Goal: Feedback & Contribution: Submit feedback/report problem

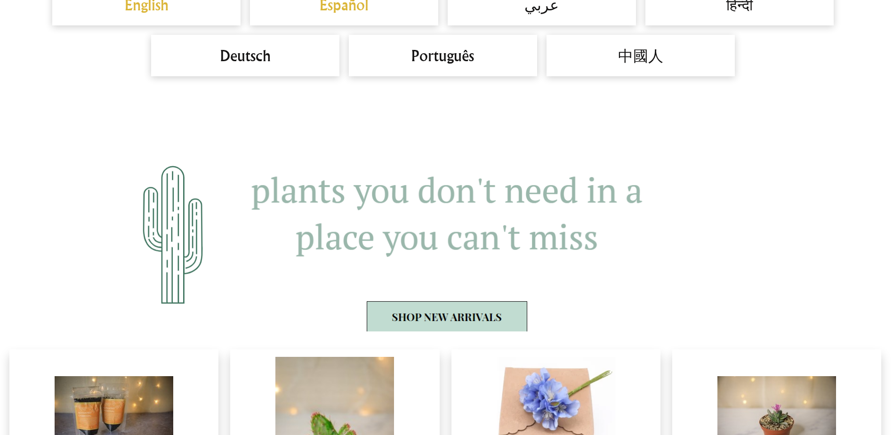
scroll to position [800, 0]
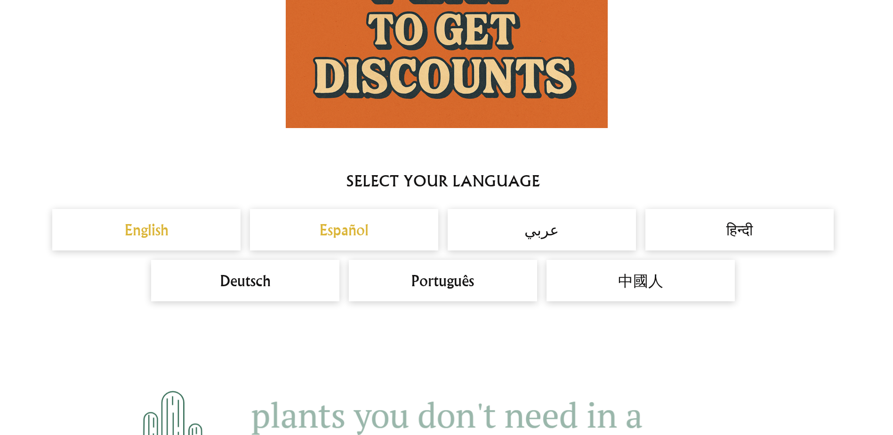
click at [135, 234] on h2 "English" at bounding box center [147, 229] width 170 height 23
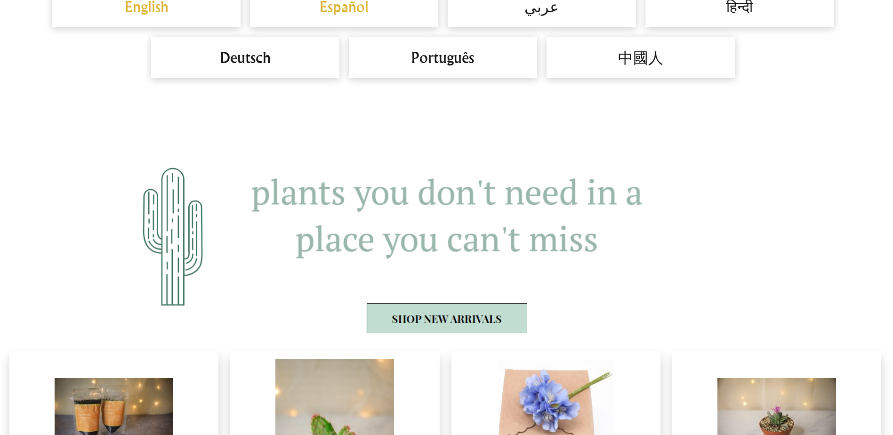
scroll to position [1083, 0]
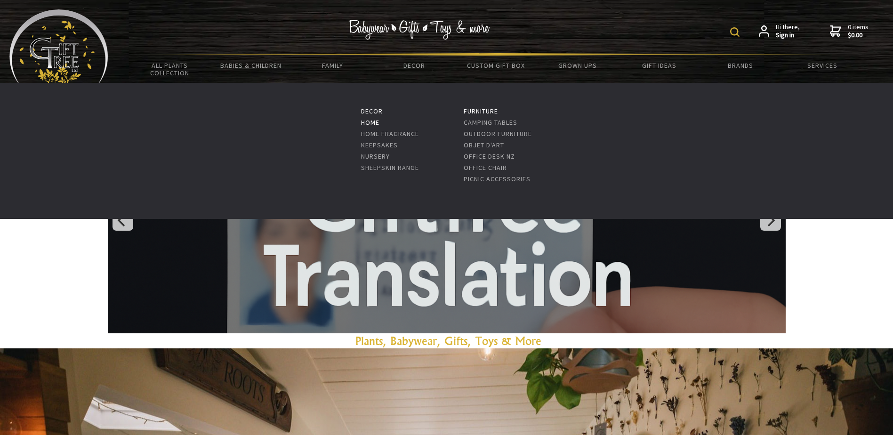
click at [369, 120] on link "Home" at bounding box center [370, 122] width 18 height 8
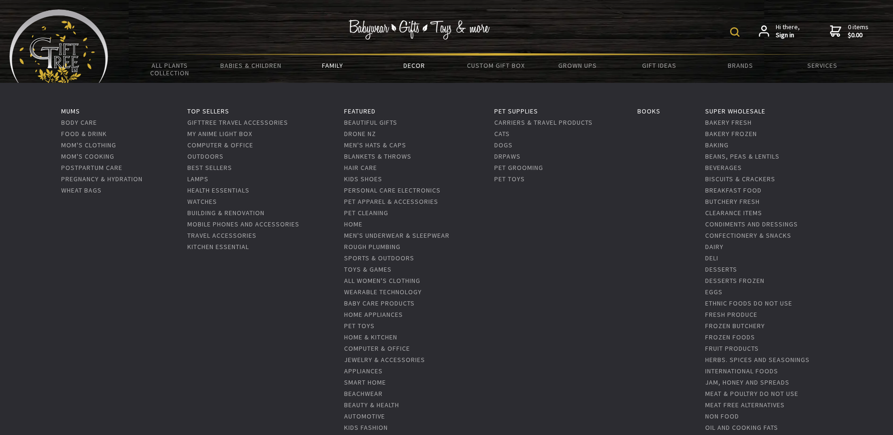
click at [331, 66] on link "Family" at bounding box center [332, 66] width 81 height 20
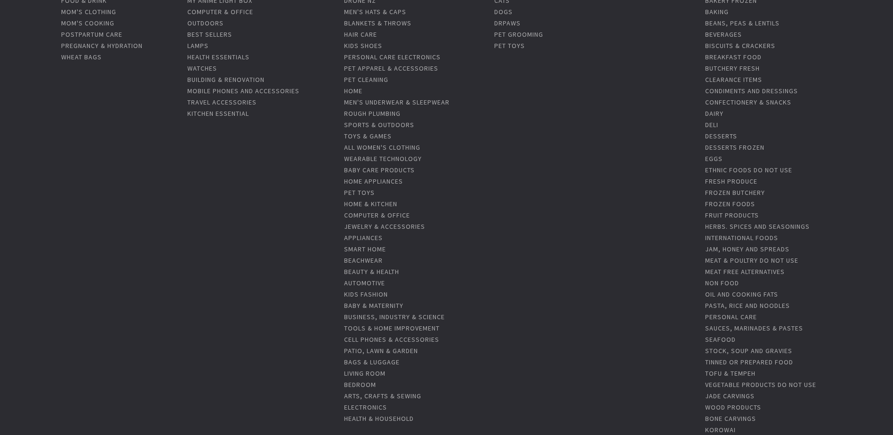
scroll to position [188, 0]
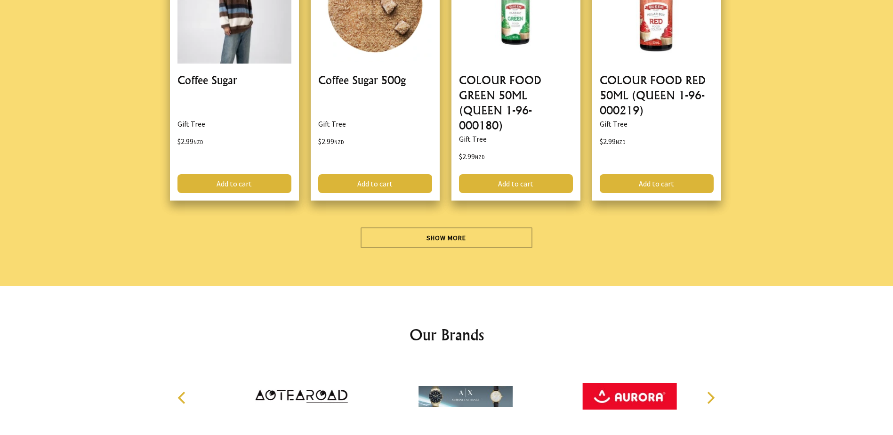
scroll to position [2831, 0]
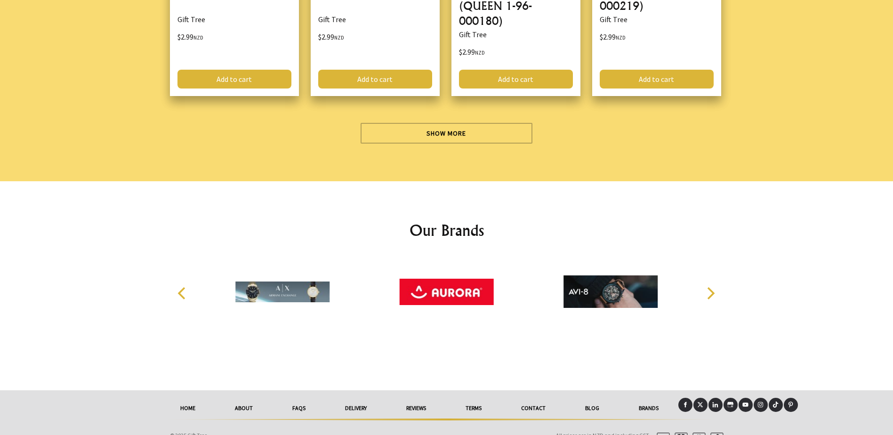
click at [533, 398] on link "Contact" at bounding box center [533, 408] width 64 height 21
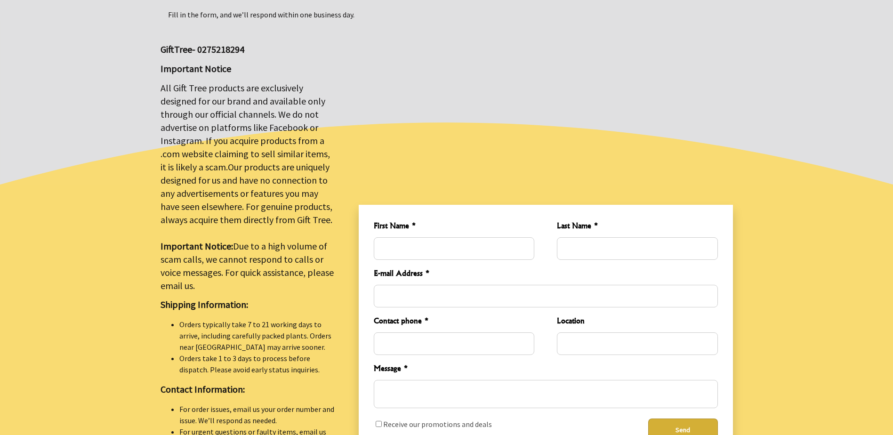
scroll to position [188, 0]
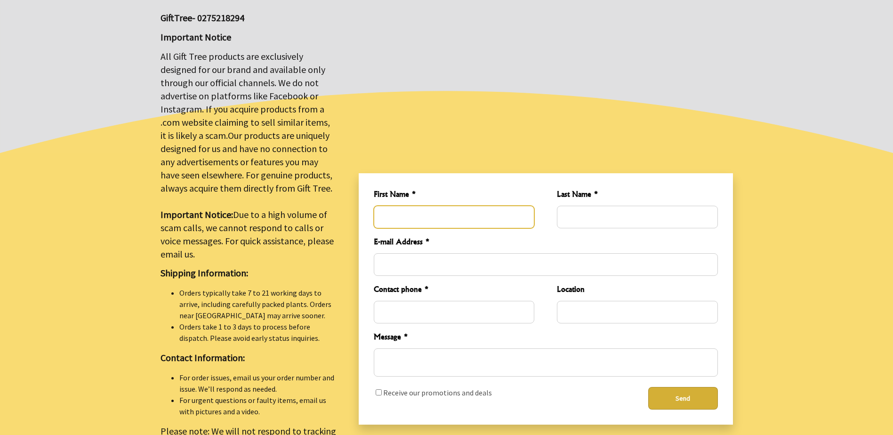
click at [391, 216] on input "First Name *" at bounding box center [454, 217] width 161 height 23
type input "Kathryn"
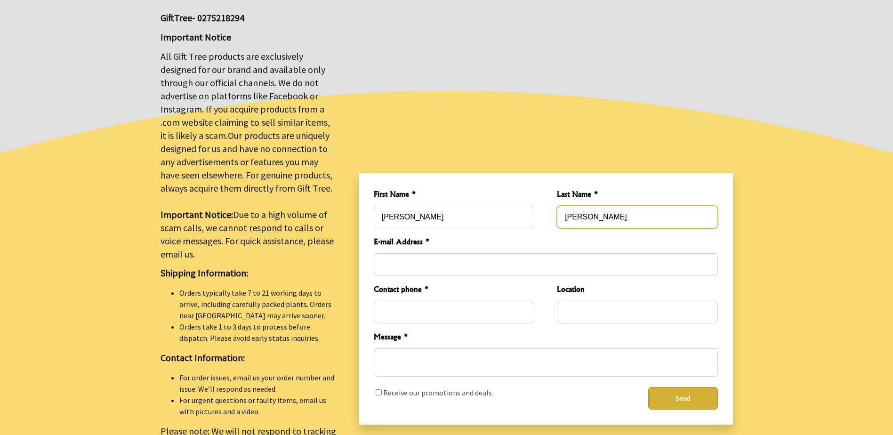
type input "Fletcher"
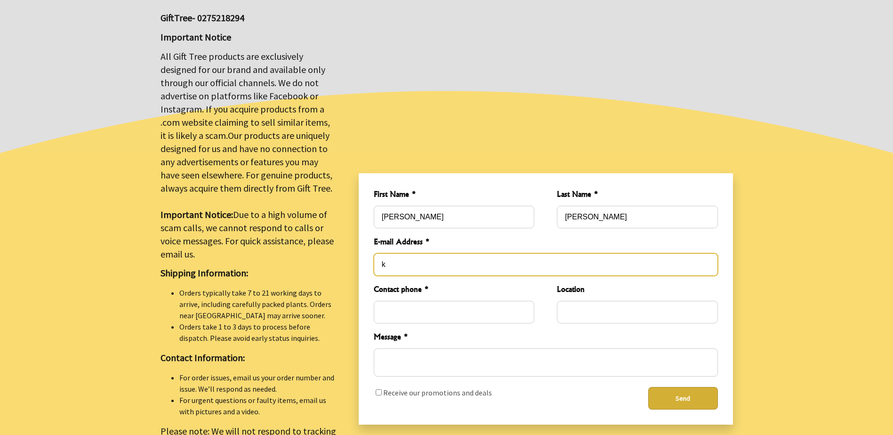
type input "kathryn.fletcher@dunninghams.co.nz"
type input "Matt"
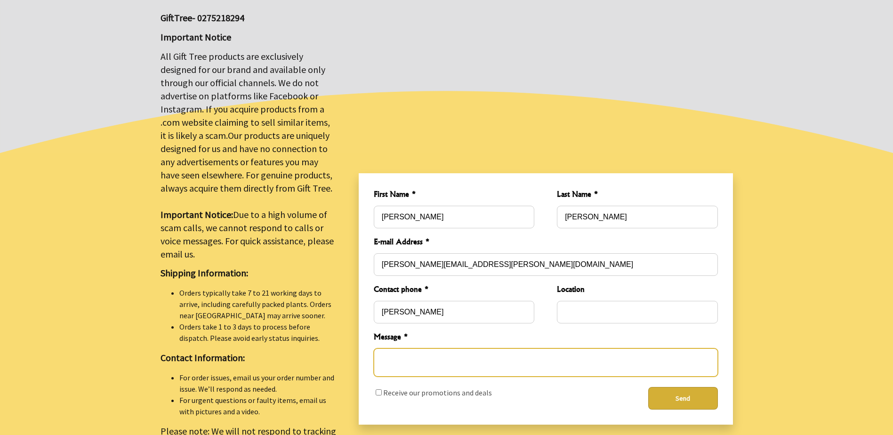
type textarea "BAG ARRIVED WITH A TEAR IN THE SIDE OF THE BAG WITH THE CONTENTS SPILLING OUT"
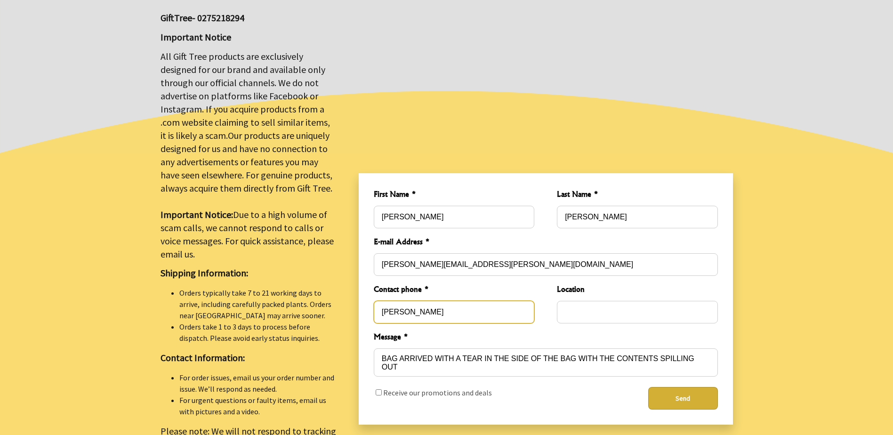
click at [417, 310] on input "Matt" at bounding box center [454, 312] width 161 height 23
type input "M"
type input "09 525 8188"
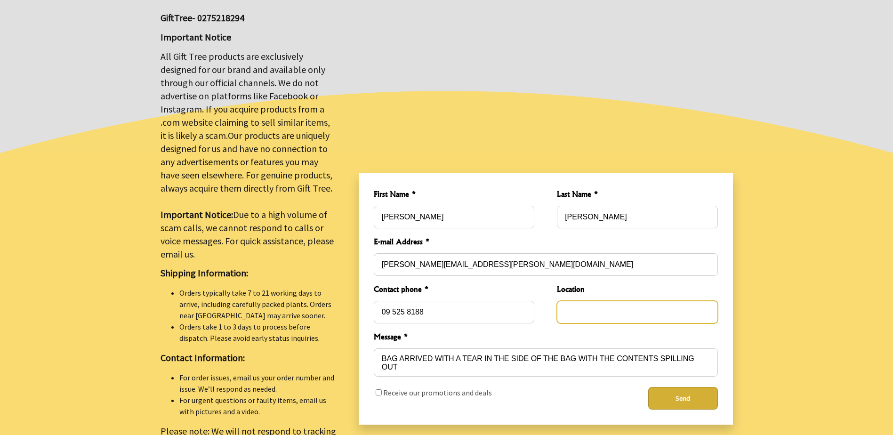
click at [571, 308] on input "Location" at bounding box center [637, 312] width 161 height 23
type input "Auckland"
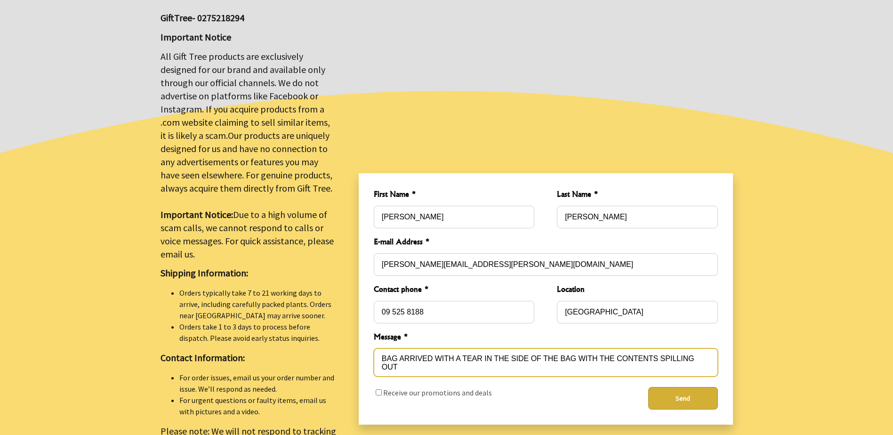
click at [404, 355] on textarea "BAG ARRIVED WITH A TEAR IN THE SIDE OF THE BAG WITH THE CONTENTS SPILLING OUT" at bounding box center [546, 362] width 344 height 28
type textarea "T"
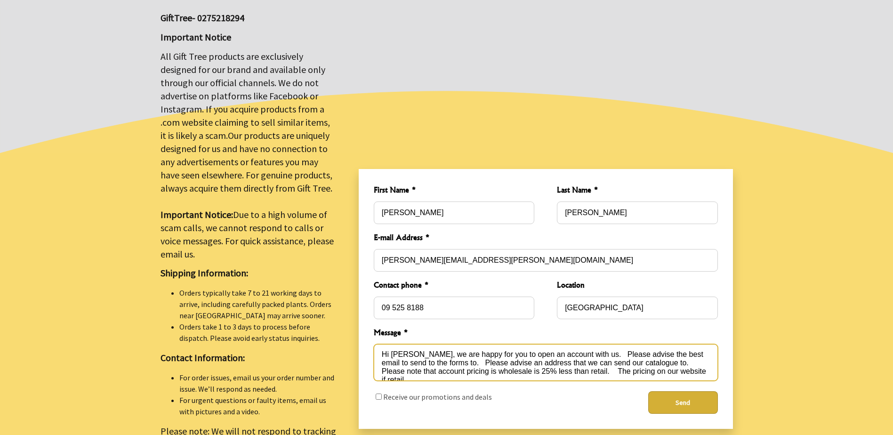
click at [447, 355] on textarea "Hi Andres, we are happy for you to open an account with us. Please advise the b…" at bounding box center [546, 362] width 344 height 37
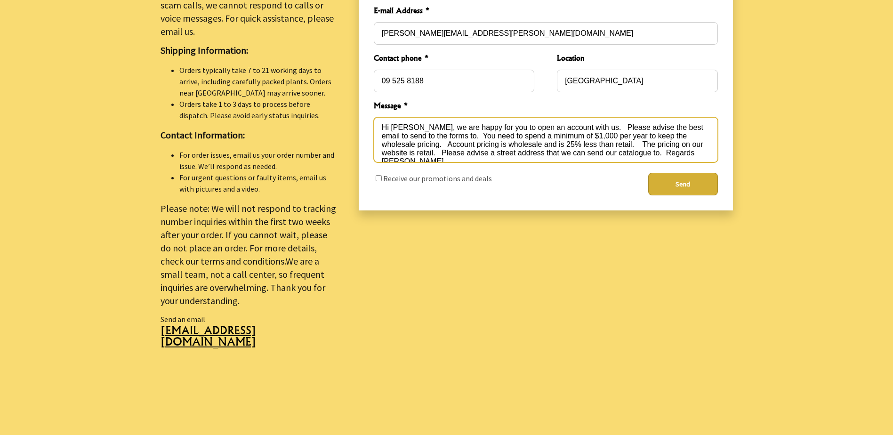
scroll to position [424, 0]
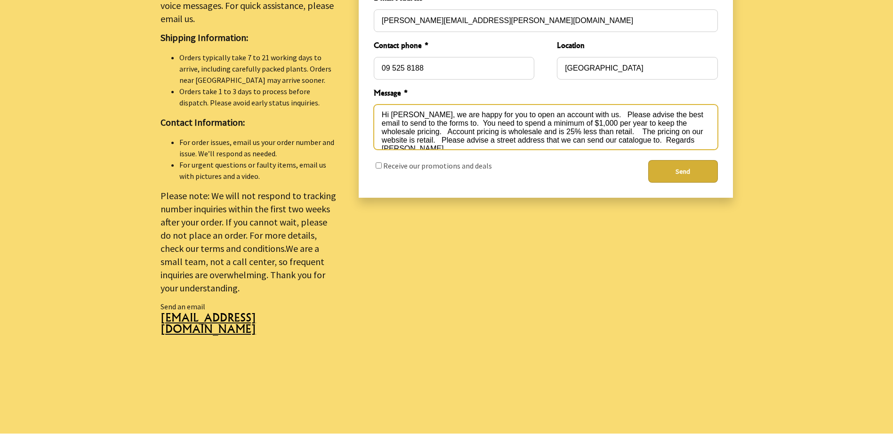
type textarea "Hi Andres, we are happy for you to open an account with us. Please advise the b…"
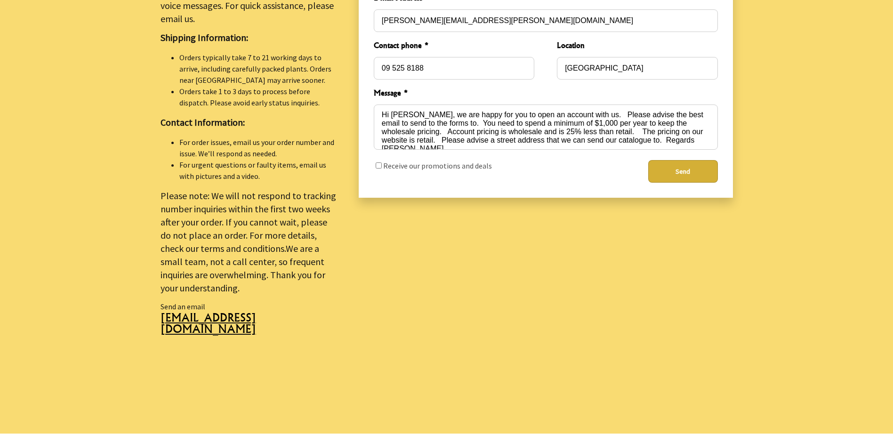
click at [689, 163] on button "Send" at bounding box center [683, 171] width 70 height 23
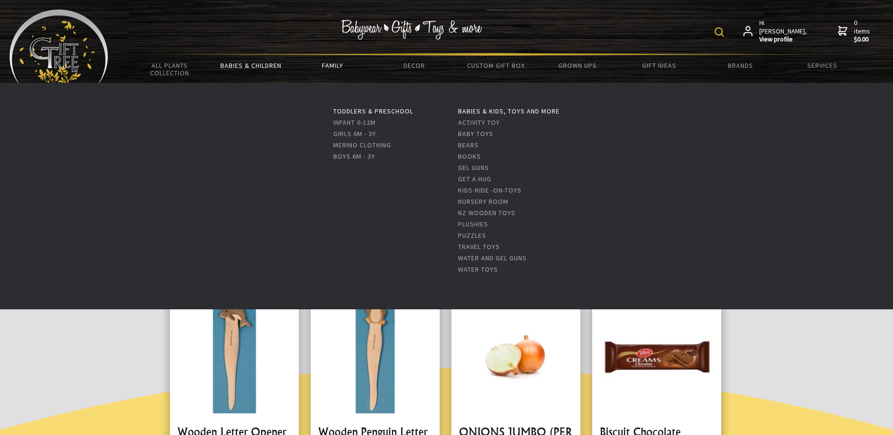
click at [234, 64] on link "Babies & Children" at bounding box center [250, 66] width 81 height 20
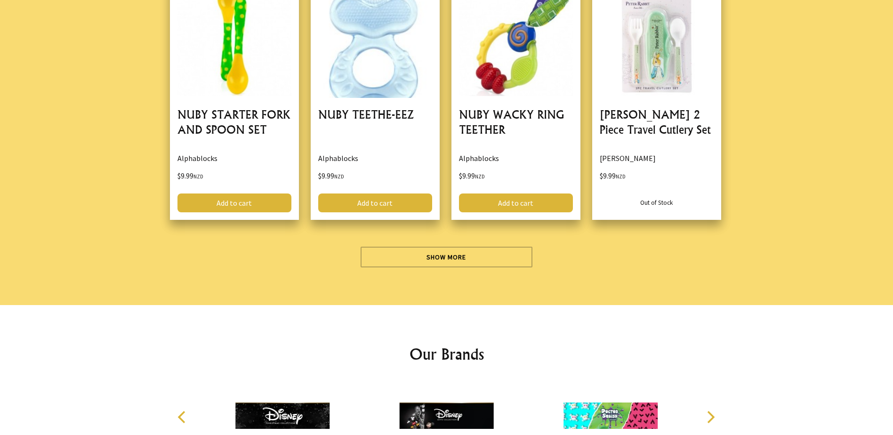
scroll to position [2731, 0]
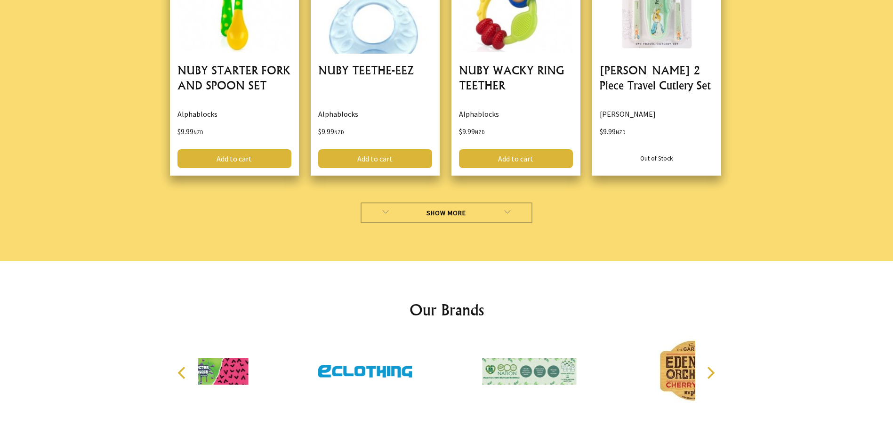
click at [458, 202] on link "Show More" at bounding box center [447, 212] width 172 height 21
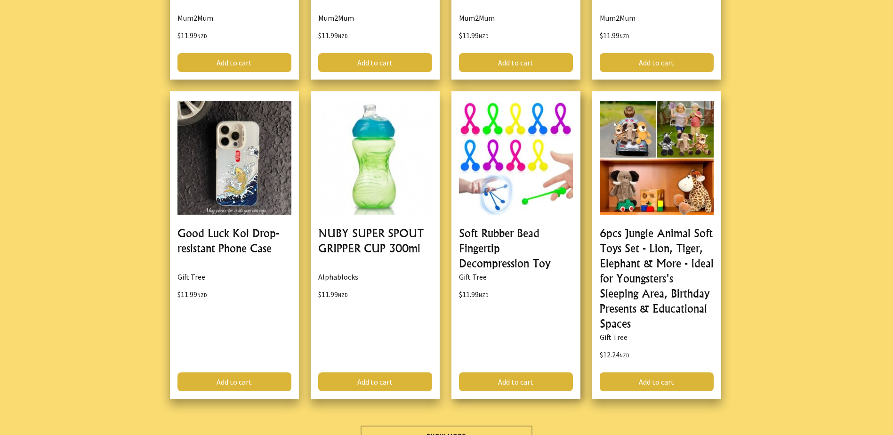
scroll to position [5273, 0]
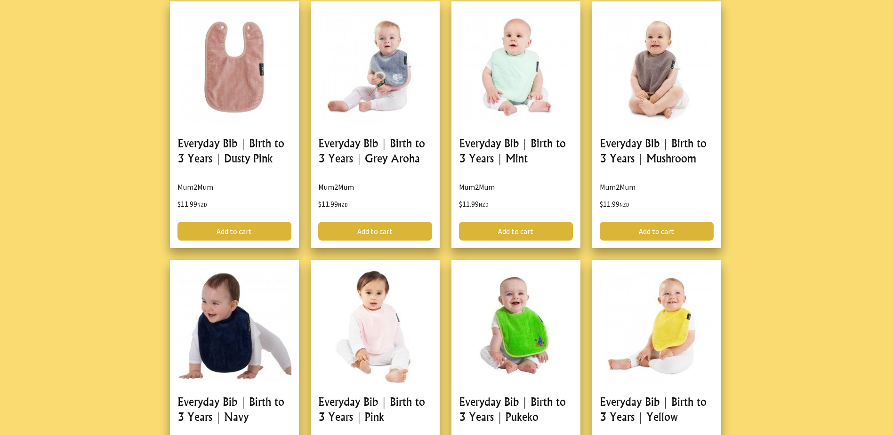
drag, startPoint x: 410, startPoint y: 119, endPoint x: 410, endPoint y: 113, distance: 5.7
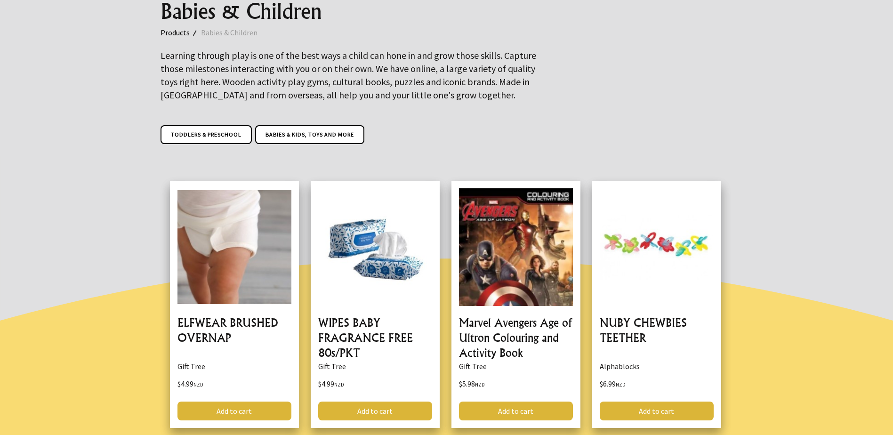
scroll to position [0, 0]
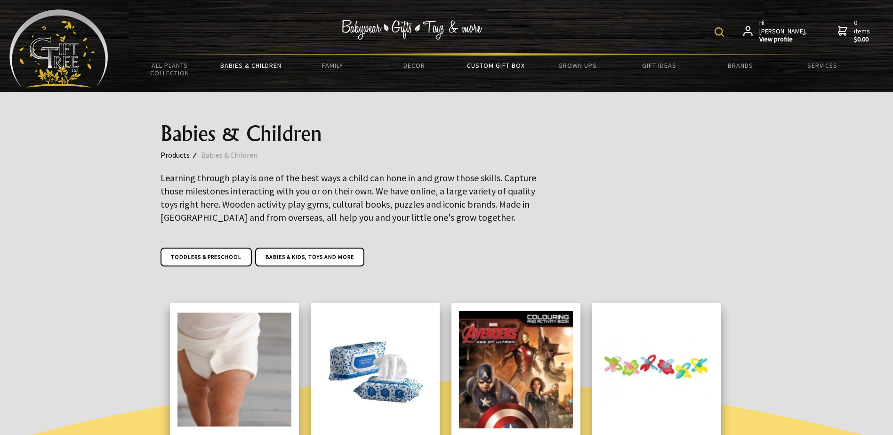
click at [485, 60] on link "Custom Gift Box" at bounding box center [495, 66] width 81 height 20
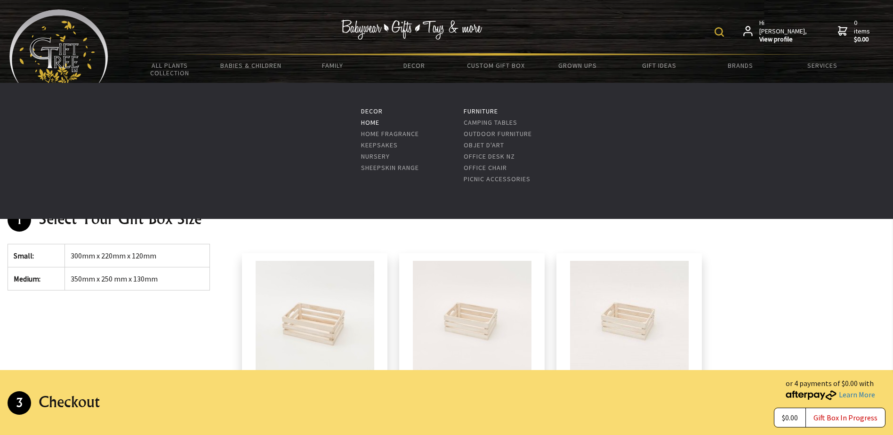
click at [372, 123] on link "Home" at bounding box center [370, 122] width 18 height 8
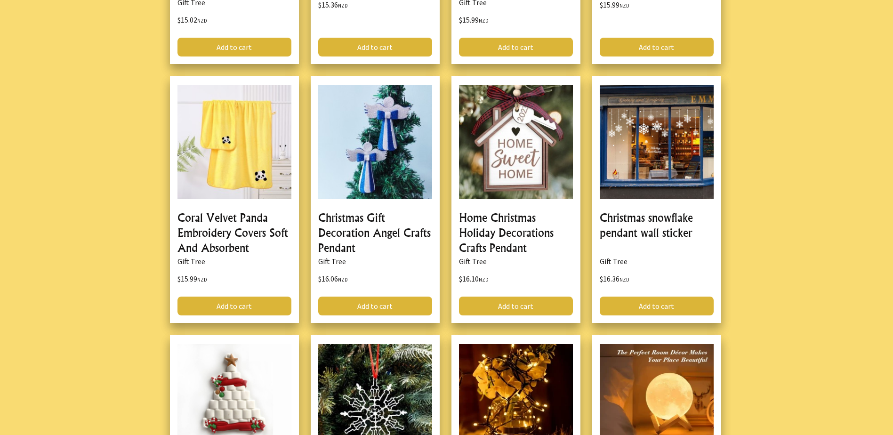
scroll to position [1554, 0]
